Goal: Task Accomplishment & Management: Use online tool/utility

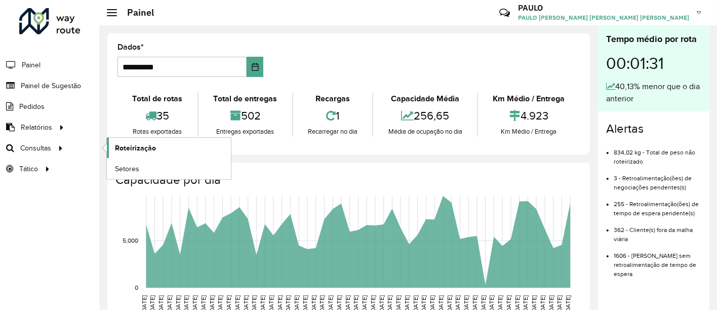
click at [127, 150] on font "Roteirização" at bounding box center [135, 148] width 41 height 8
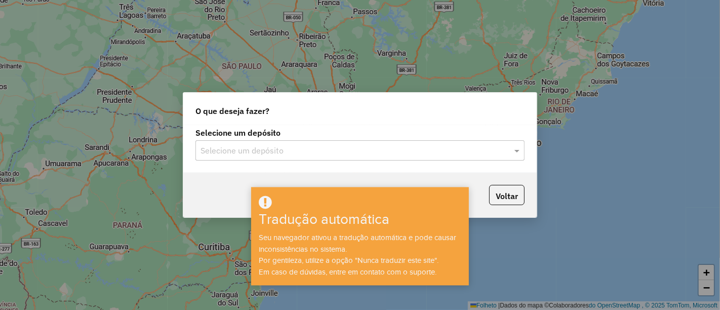
click at [446, 141] on div "Selecione um depósito" at bounding box center [359, 150] width 329 height 20
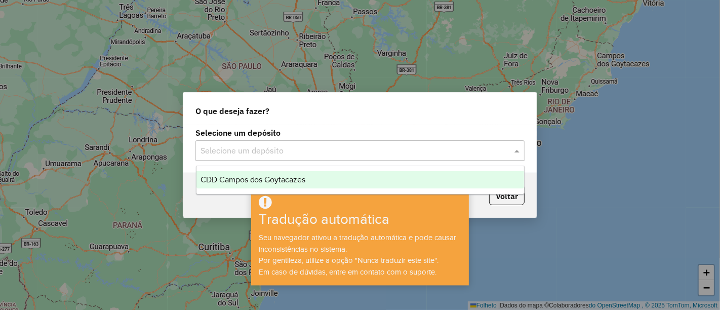
click at [347, 179] on div "CDD Campos dos Goytacazes" at bounding box center [360, 179] width 328 height 17
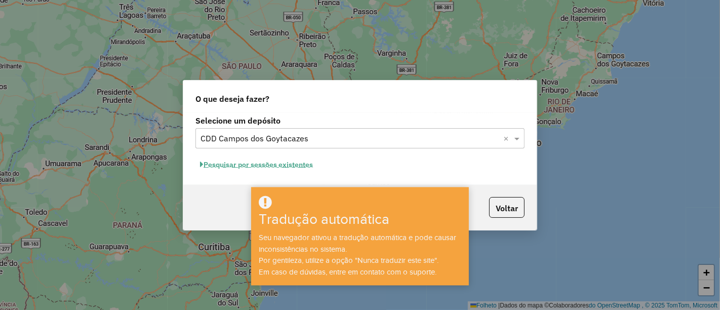
click at [269, 163] on font "Pesquisar por sessões existentes" at bounding box center [258, 164] width 109 height 9
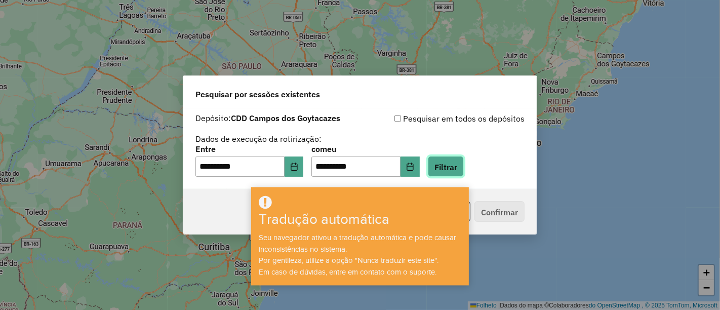
click at [457, 166] on font "Filtrar" at bounding box center [446, 167] width 23 height 10
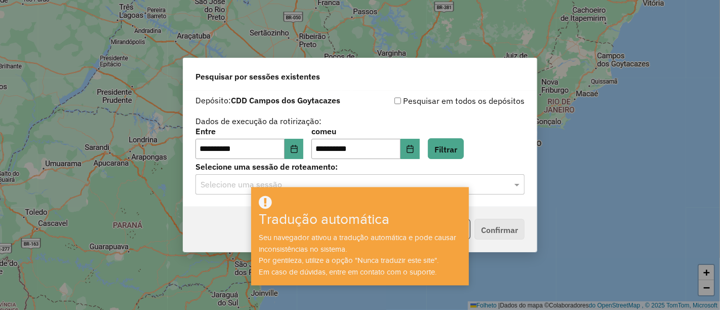
click at [481, 181] on input "text" at bounding box center [350, 185] width 299 height 12
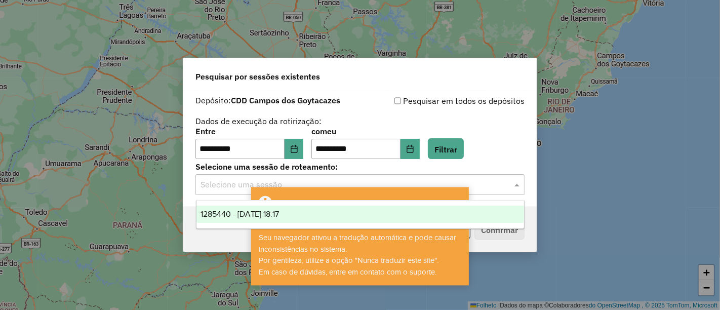
click at [338, 206] on div "1285440 - 30/09/2025 18:17" at bounding box center [360, 214] width 328 height 17
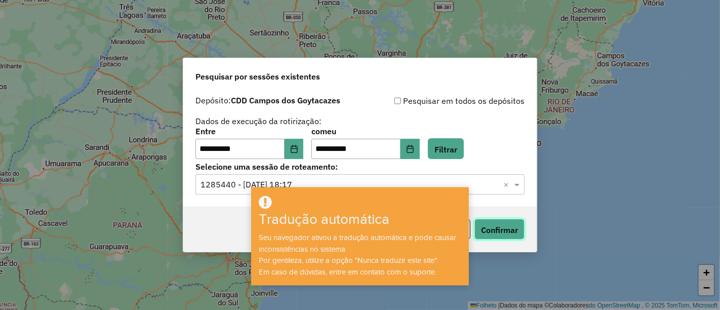
click at [509, 228] on font "Confirmar" at bounding box center [499, 230] width 37 height 10
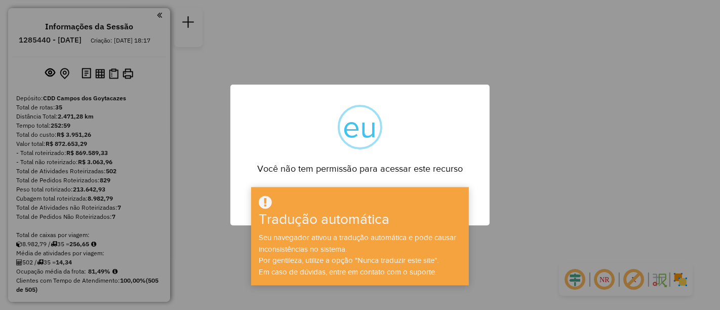
click at [452, 149] on div "× eu Você não tem permissão para acessar este recurso OK No Cancel" at bounding box center [359, 155] width 259 height 141
drag, startPoint x: 347, startPoint y: 216, endPoint x: 352, endPoint y: 214, distance: 5.5
click at [352, 214] on font "Tradução automática" at bounding box center [324, 220] width 131 height 16
drag, startPoint x: 397, startPoint y: 199, endPoint x: 471, endPoint y: 192, distance: 75.2
click at [397, 199] on div at bounding box center [360, 202] width 215 height 17
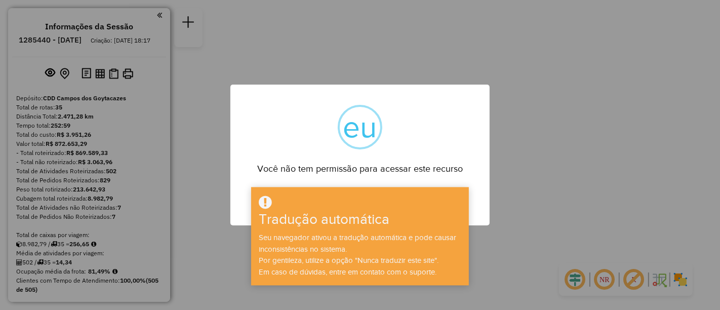
click at [521, 192] on div "× eu Você não tem permissão para acessar este recurso OK No Cancel" at bounding box center [360, 155] width 720 height 310
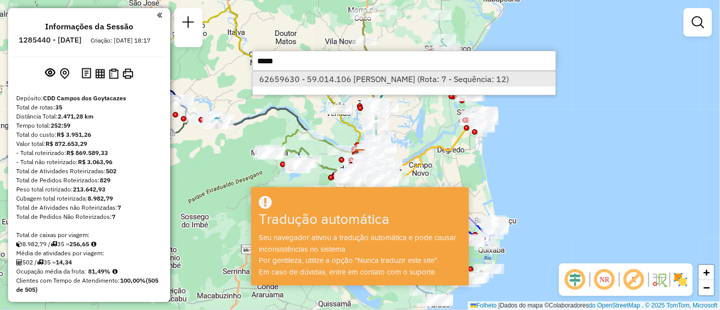
type input "*****"
click at [377, 82] on font "62659630 - 59.014.106 MALENA SERAPIÃO DA SILVA (Rota: 7 - Sequência: 12)" at bounding box center [384, 79] width 250 height 10
select select "**********"
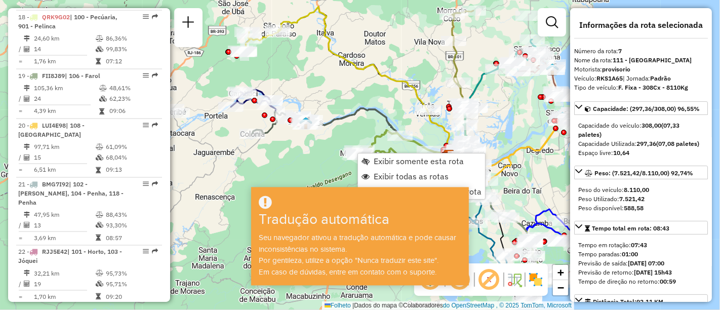
scroll to position [1834, 0]
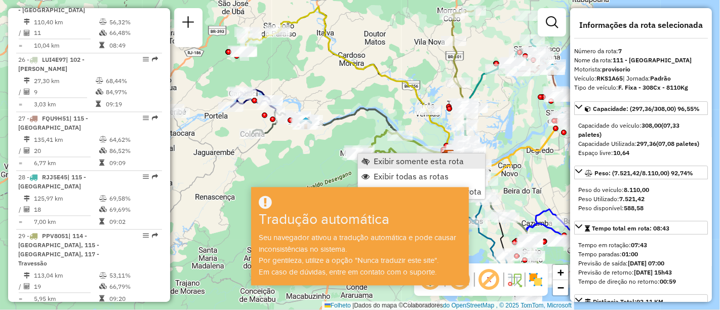
click at [366, 158] on span "Exibir somente esta rota" at bounding box center [366, 161] width 8 height 8
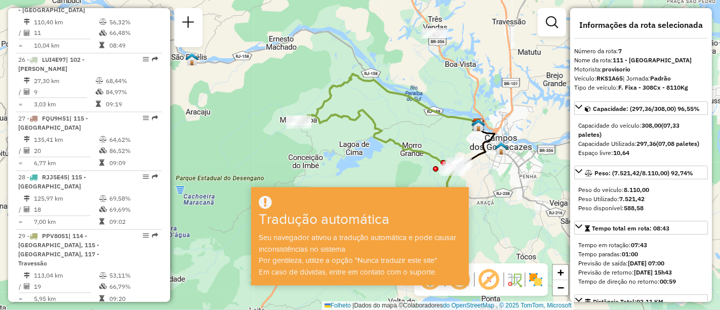
drag, startPoint x: 350, startPoint y: 114, endPoint x: 419, endPoint y: 116, distance: 68.9
click at [419, 116] on div "Janela de atendimento Grau de atendimento Capacidade Transportadoras Veículos C…" at bounding box center [360, 155] width 720 height 310
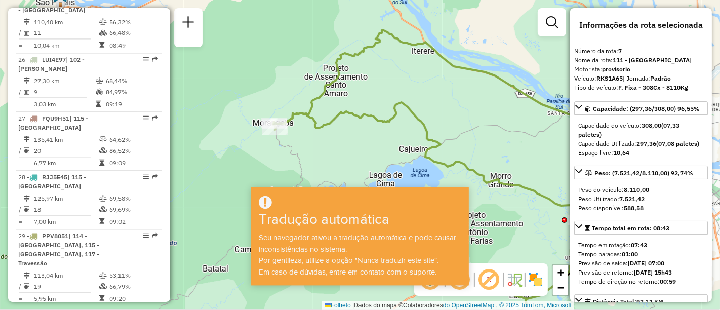
drag, startPoint x: 450, startPoint y: 102, endPoint x: 370, endPoint y: 101, distance: 80.0
click at [375, 106] on div "Janela de atendimento Grau de atendimento Capacidade Transportadoras Veículos C…" at bounding box center [360, 155] width 720 height 310
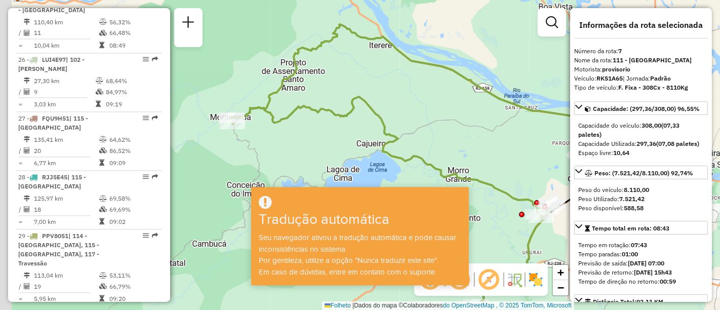
drag, startPoint x: 377, startPoint y: 105, endPoint x: 410, endPoint y: 92, distance: 35.0
click at [408, 94] on div "Janela de atendimento Grau de atendimento Capacidade Transportadoras Veículos C…" at bounding box center [360, 155] width 720 height 310
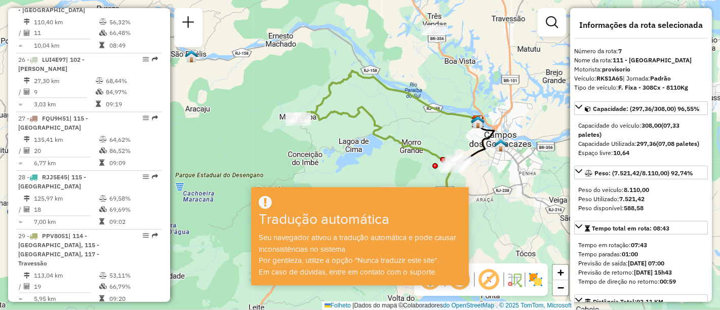
drag, startPoint x: 410, startPoint y: 92, endPoint x: 392, endPoint y: 103, distance: 20.7
click at [389, 104] on div "Janela de atendimento Grau de atendimento Capacidade Transportadoras Veículos C…" at bounding box center [360, 155] width 720 height 310
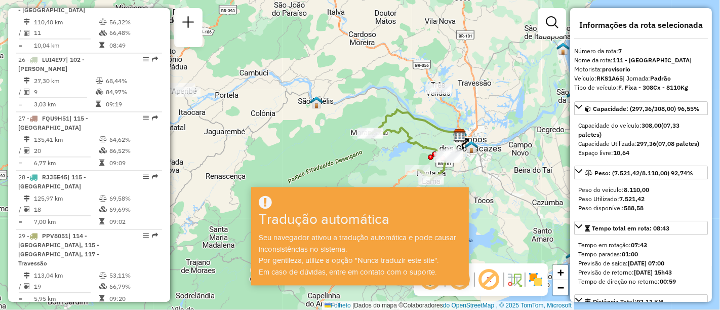
drag, startPoint x: 486, startPoint y: 124, endPoint x: 438, endPoint y: 121, distance: 48.2
click at [438, 121] on div "Janela de atendimento Grau de atendimento Capacidade Transportadoras Veículos C…" at bounding box center [360, 155] width 720 height 310
